Goal: Information Seeking & Learning: Learn about a topic

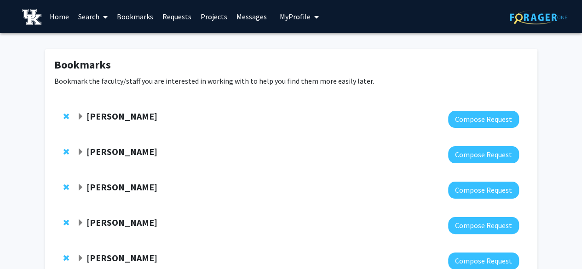
click at [92, 14] on link "Search" at bounding box center [93, 16] width 39 height 32
click at [105, 40] on span "Faculty/Staff" at bounding box center [108, 42] width 68 height 18
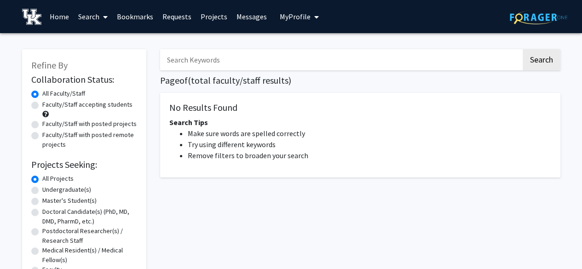
click at [108, 106] on label "Faculty/Staff accepting students" at bounding box center [87, 105] width 90 height 10
click at [48, 106] on input "Faculty/Staff accepting students" at bounding box center [45, 103] width 6 height 6
radio input "true"
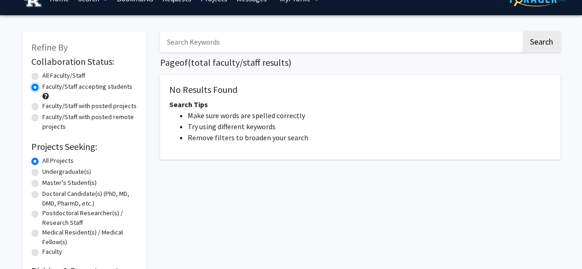
scroll to position [18, 0]
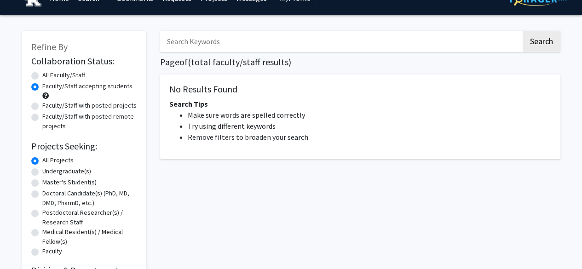
click at [86, 172] on label "Undergraduate(s)" at bounding box center [66, 172] width 49 height 10
click at [48, 172] on input "Undergraduate(s)" at bounding box center [45, 170] width 6 height 6
radio input "true"
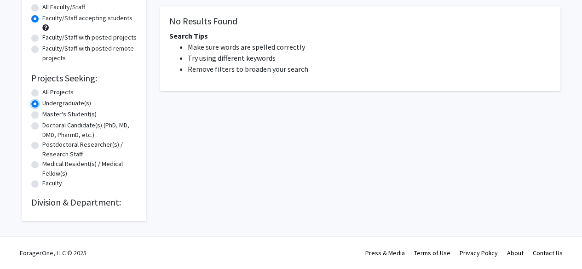
scroll to position [0, 0]
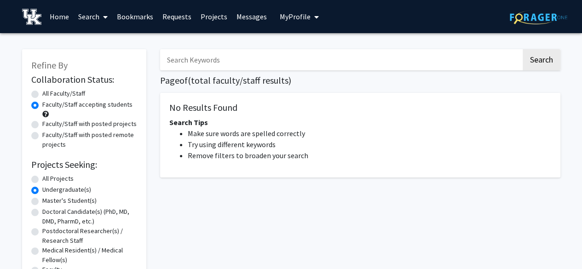
click at [258, 64] on input "Search Keywords" at bounding box center [340, 59] width 361 height 21
type input "animal"
click at [523, 49] on button "Search" at bounding box center [542, 59] width 38 height 21
drag, startPoint x: 545, startPoint y: 72, endPoint x: 546, endPoint y: 61, distance: 11.1
click at [546, 61] on div "animal Search Page of ( total faculty/staff results) No Results Found Search Ti…" at bounding box center [360, 173] width 414 height 267
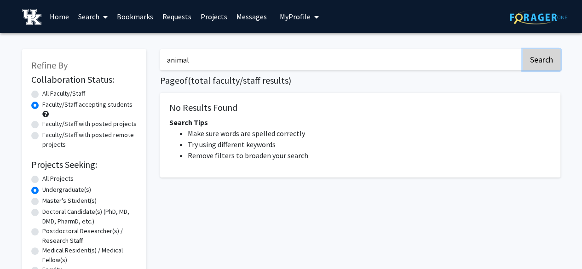
click at [546, 61] on button "Search" at bounding box center [542, 59] width 38 height 21
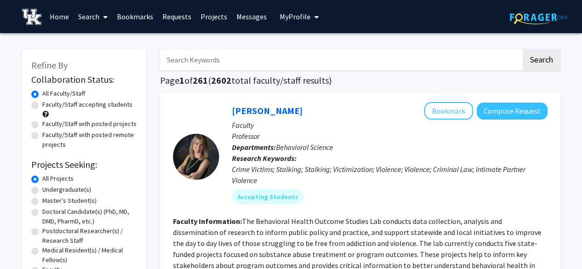
click at [80, 101] on label "Faculty/Staff accepting students" at bounding box center [87, 105] width 90 height 10
click at [48, 101] on input "Faculty/Staff accepting students" at bounding box center [45, 103] width 6 height 6
radio input "true"
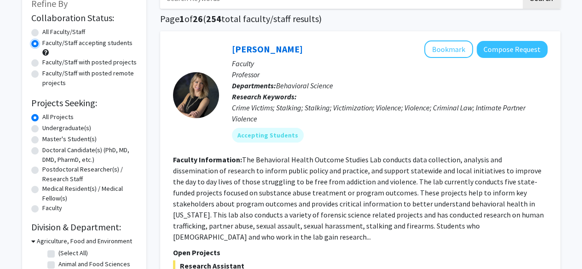
scroll to position [65, 0]
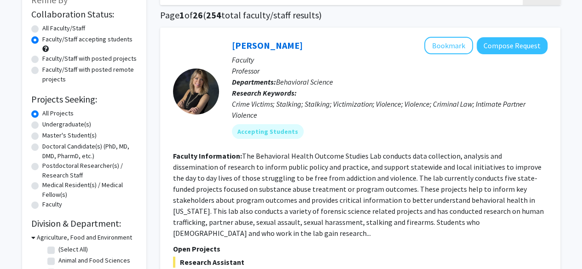
click at [75, 125] on label "Undergraduate(s)" at bounding box center [66, 125] width 49 height 10
click at [48, 125] on input "Undergraduate(s)" at bounding box center [45, 123] width 6 height 6
radio input "true"
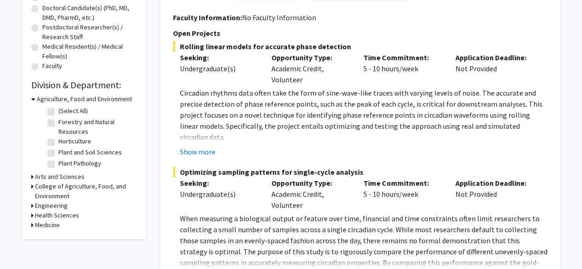
scroll to position [204, 0]
click at [48, 94] on h3 "Agriculture, Food and Environment" at bounding box center [84, 99] width 95 height 10
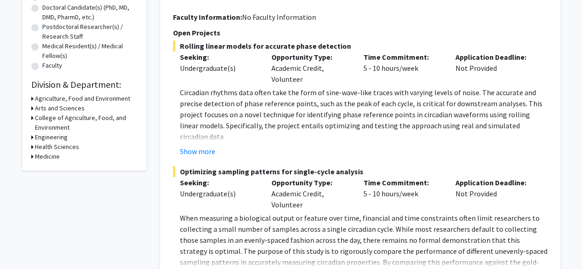
click at [48, 94] on h3 "Agriculture, Food and Environment" at bounding box center [82, 99] width 95 height 10
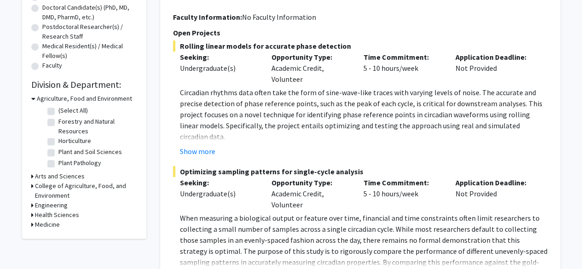
click at [48, 94] on h3 "Agriculture, Food and Environment" at bounding box center [84, 99] width 95 height 10
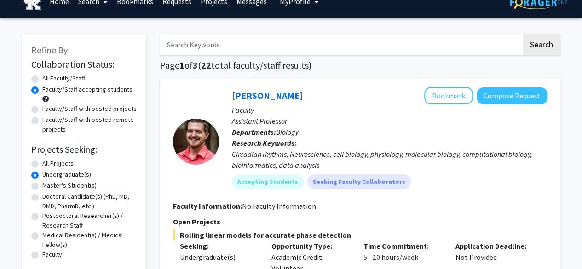
scroll to position [16, 0]
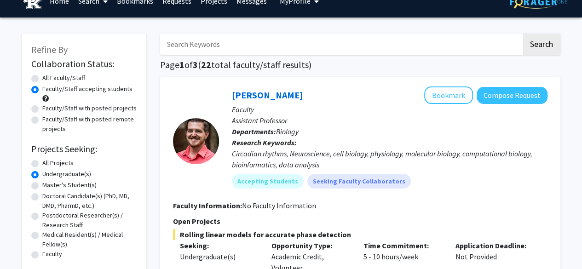
click at [345, 125] on p "Assistant Professor" at bounding box center [390, 120] width 316 height 11
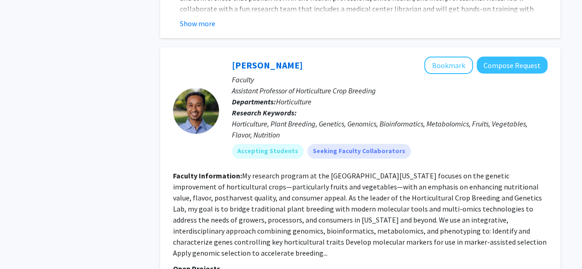
scroll to position [3586, 0]
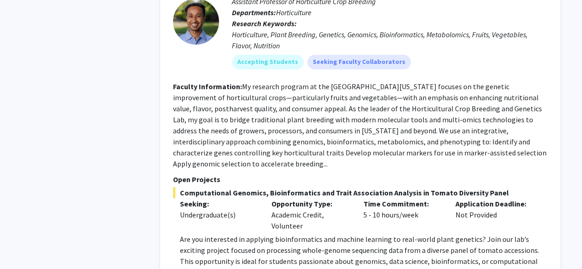
drag, startPoint x: 375, startPoint y: 151, endPoint x: 321, endPoint y: 144, distance: 55.2
click at [321, 198] on div "Opportunity Type: Academic Credit, Volunteer" at bounding box center [310, 214] width 92 height 33
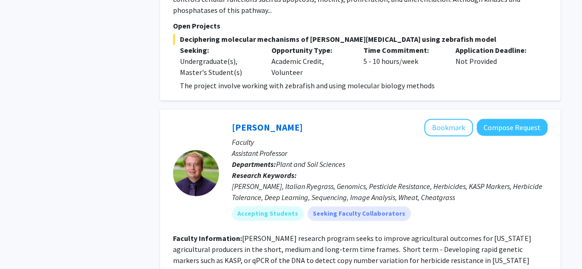
scroll to position [4223, 0]
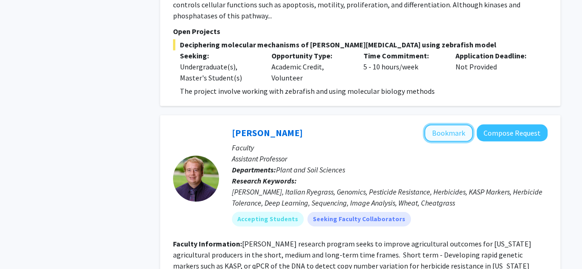
click at [437, 124] on button "Bookmark" at bounding box center [448, 132] width 49 height 17
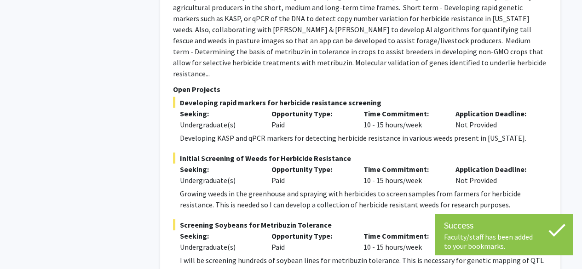
scroll to position [4505, 0]
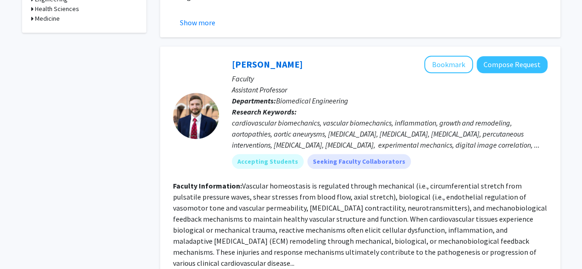
scroll to position [414, 0]
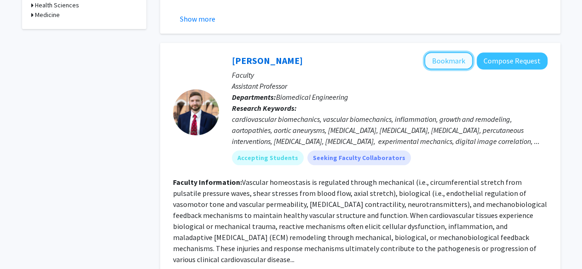
click at [438, 52] on button "Bookmark" at bounding box center [448, 60] width 49 height 17
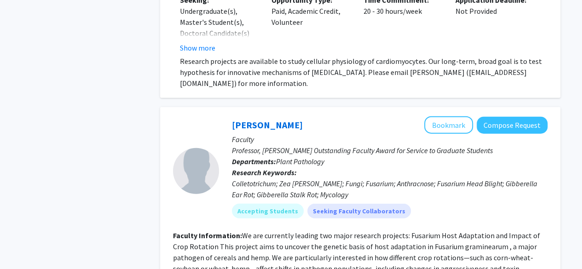
scroll to position [1045, 0]
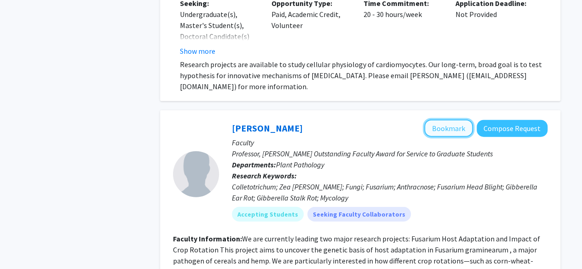
click at [429, 120] on button "Bookmark" at bounding box center [448, 128] width 49 height 17
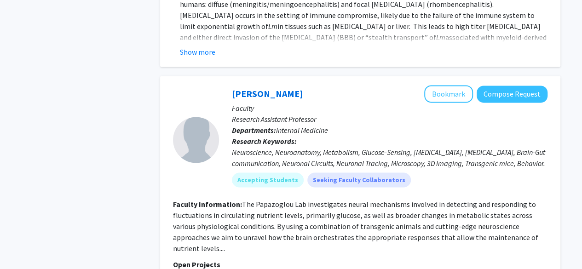
scroll to position [2351, 0]
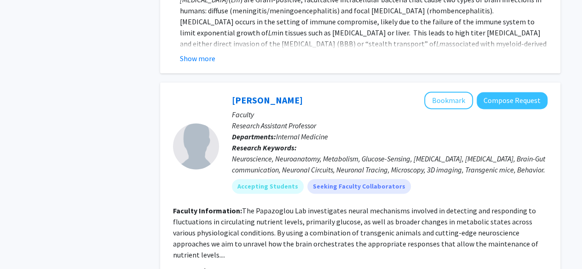
drag, startPoint x: 346, startPoint y: 183, endPoint x: 298, endPoint y: 182, distance: 48.3
click at [298, 206] on fg-read-more "The Papazoglou Lab investigates neural mechanisms involved in detecting and res…" at bounding box center [355, 232] width 365 height 53
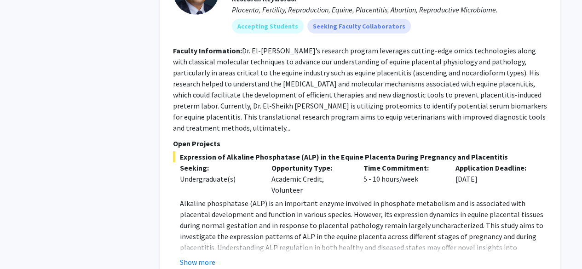
scroll to position [3194, 0]
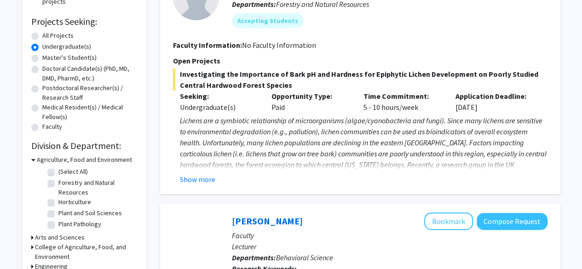
scroll to position [144, 0]
click at [215, 182] on div "Show more" at bounding box center [364, 178] width 368 height 11
click at [203, 180] on button "Show more" at bounding box center [197, 178] width 35 height 11
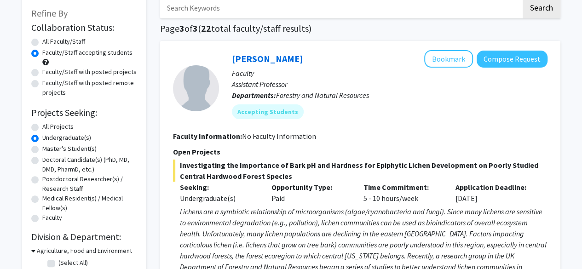
scroll to position [49, 0]
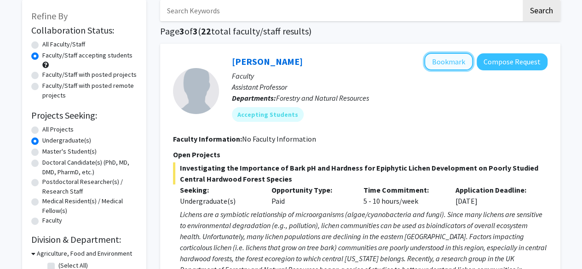
click at [458, 63] on button "Bookmark" at bounding box center [448, 61] width 49 height 17
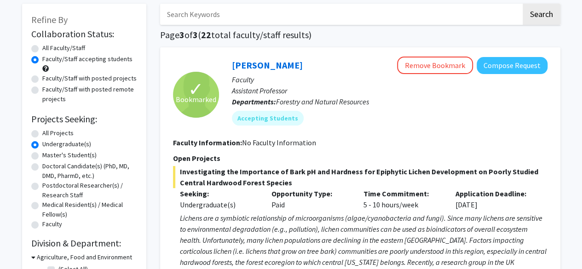
scroll to position [0, 0]
